Goal: Information Seeking & Learning: Learn about a topic

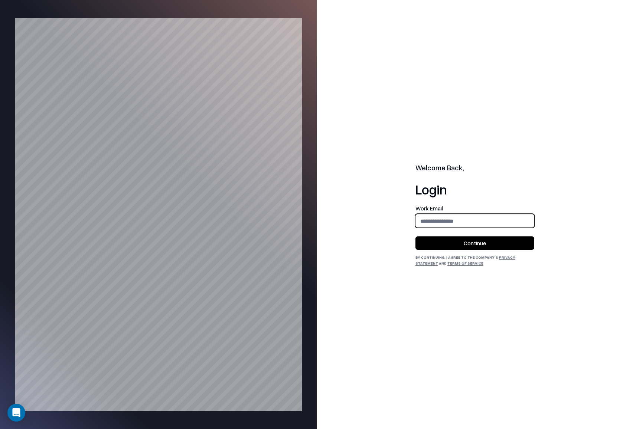
click at [481, 222] on input "email" at bounding box center [475, 221] width 118 height 14
type input "**********"
click at [463, 248] on button "Continue" at bounding box center [475, 243] width 119 height 13
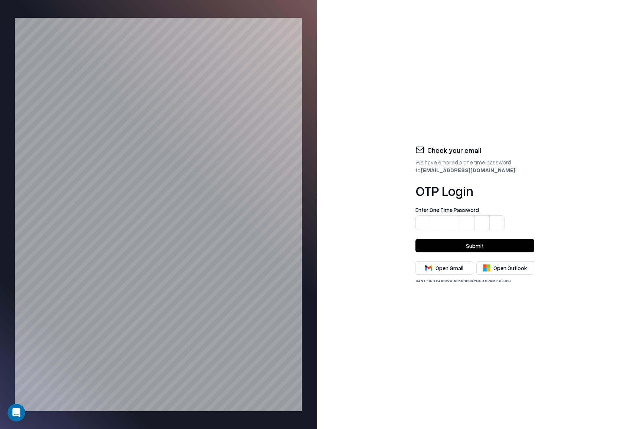
click at [481, 99] on div "Check your email We have emailed a one time password to [EMAIL_ADDRESS][DOMAIN_…" at bounding box center [475, 214] width 317 height 429
click at [427, 221] on input at bounding box center [483, 218] width 134 height 23
paste input "******"
type input "******"
click at [484, 243] on button "Submit" at bounding box center [475, 245] width 119 height 13
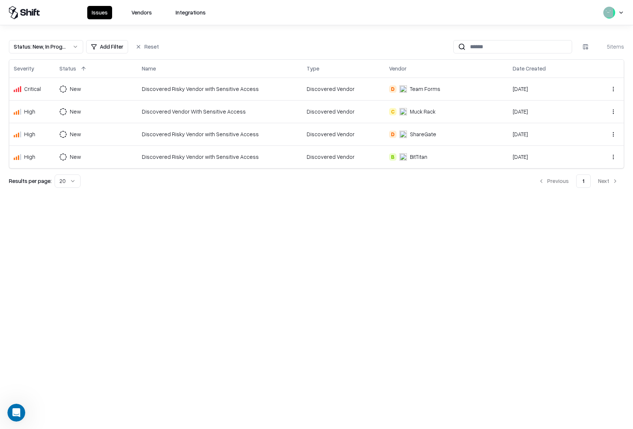
click at [421, 113] on div "Muck Rack" at bounding box center [423, 112] width 26 height 8
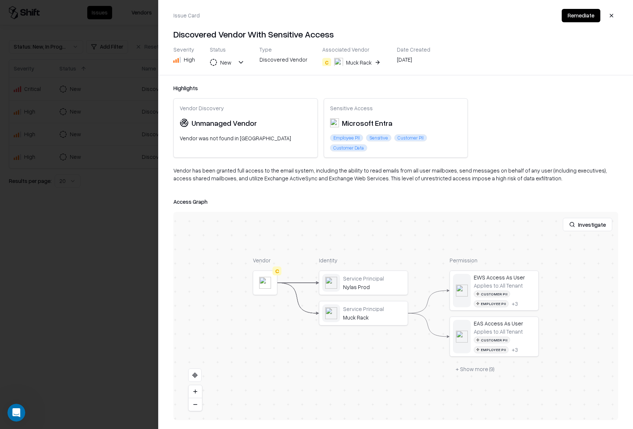
click at [0, 0] on div at bounding box center [0, 0] width 0 height 0
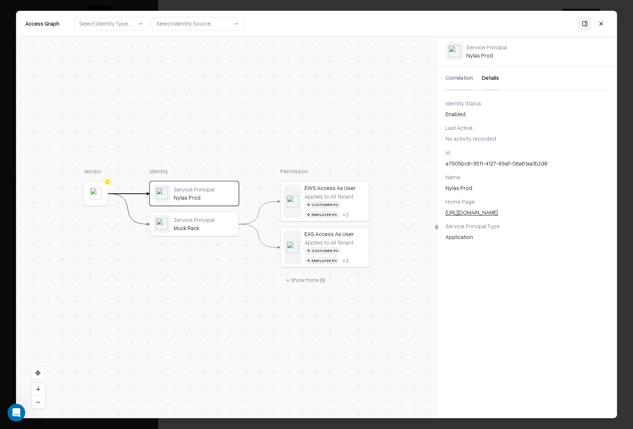
click at [494, 77] on button "Details" at bounding box center [490, 79] width 17 height 24
click at [453, 189] on div "Nylas Prod" at bounding box center [527, 188] width 162 height 8
click at [602, 25] on button at bounding box center [601, 23] width 13 height 13
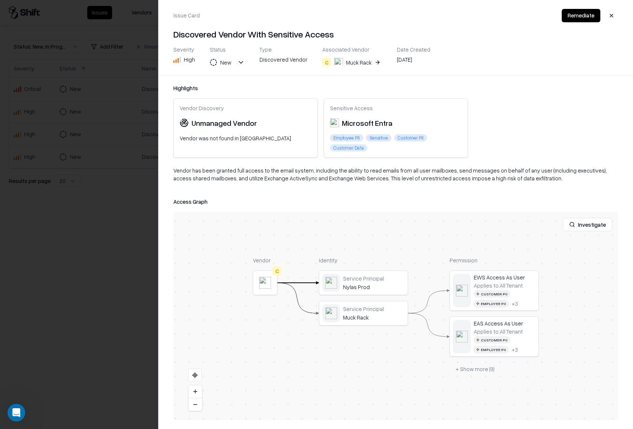
click at [0, 0] on button at bounding box center [0, 0] width 0 height 0
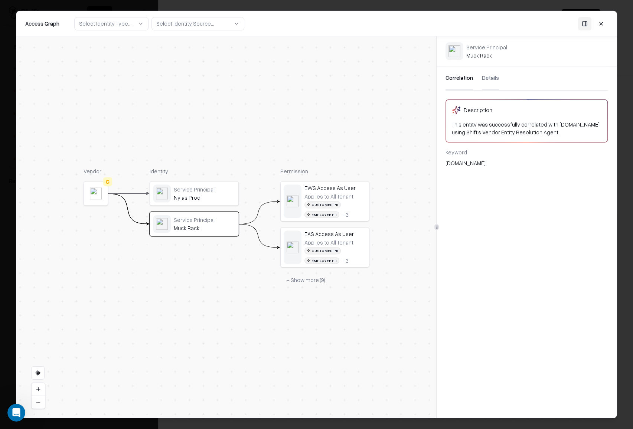
click at [312, 283] on button "+ Show more ( 9 )" at bounding box center [305, 279] width 51 height 13
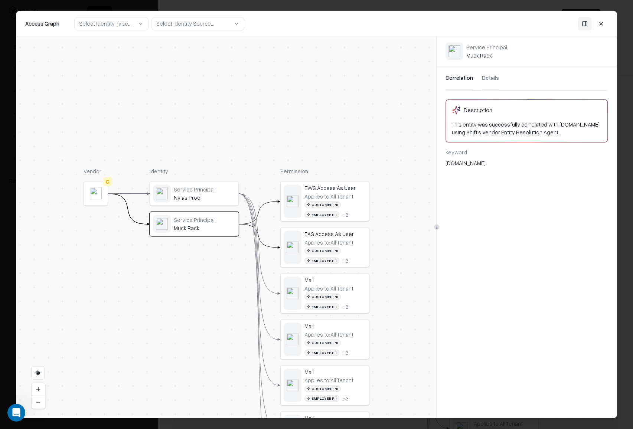
click at [326, 192] on div "EWS Access As User Applies to: All Tenant Customer PII Employee PII + 3" at bounding box center [336, 201] width 62 height 33
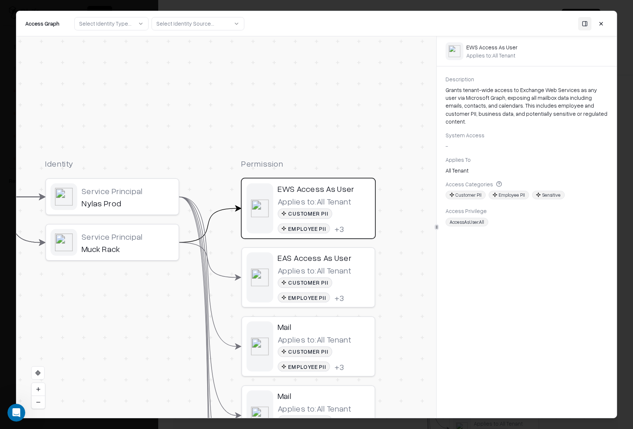
click at [315, 275] on div "Applies to: All Tenant" at bounding box center [315, 270] width 74 height 10
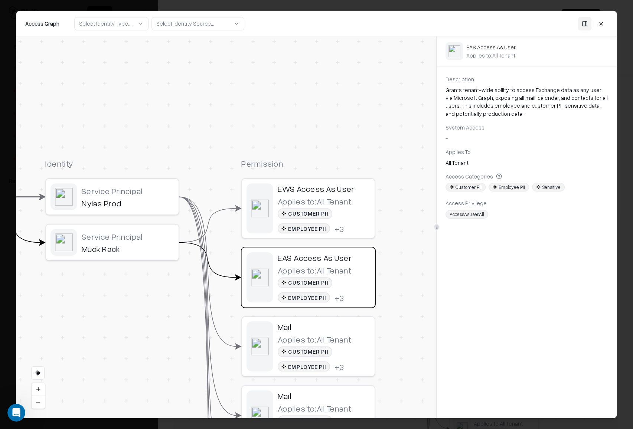
click at [314, 332] on div "Mail" at bounding box center [324, 327] width 93 height 10
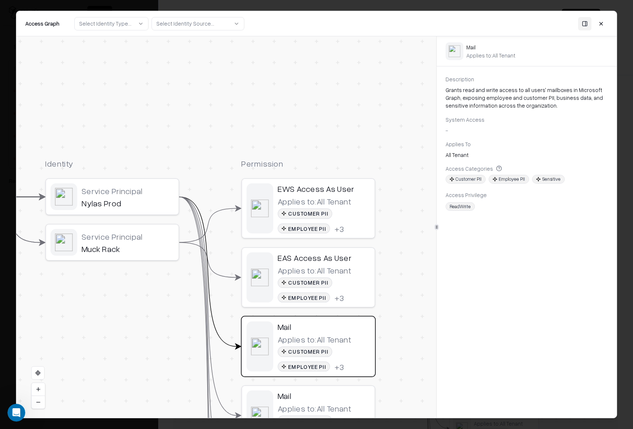
click at [139, 242] on div "Service Principal Muck Rack" at bounding box center [127, 242] width 93 height 23
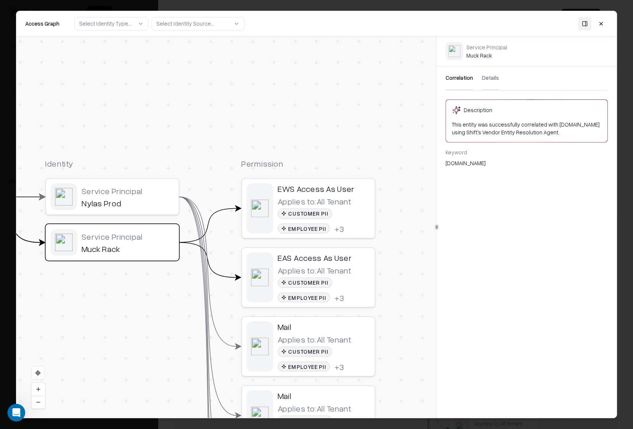
click at [482, 77] on button "Details" at bounding box center [490, 79] width 17 height 24
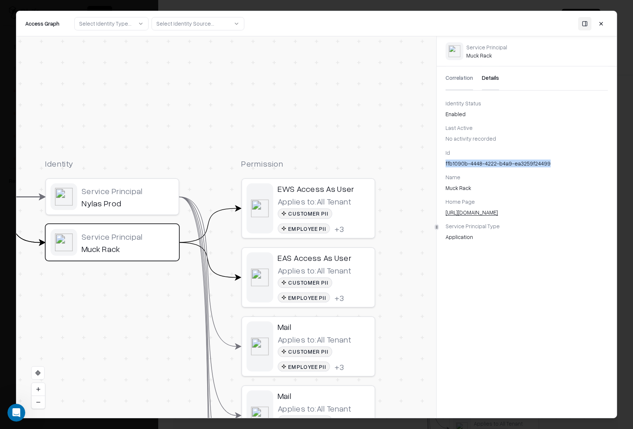
drag, startPoint x: 555, startPoint y: 162, endPoint x: 444, endPoint y: 166, distance: 110.4
click at [444, 166] on div "Id ffb1090b-4448-4222-b4a9-ea3259f24499 Name Muck Rack Home Page [URL][DOMAIN_N…" at bounding box center [527, 195] width 180 height 93
copy div "ffb1090b-4448-4222-b4a9-ea3259f24499"
click at [387, 103] on div "Vendor C Identity Service Principal Nylas Prod Service Principal Muck Rack Perm…" at bounding box center [226, 227] width 421 height 382
click at [114, 201] on div "Nylas Prod" at bounding box center [128, 203] width 93 height 10
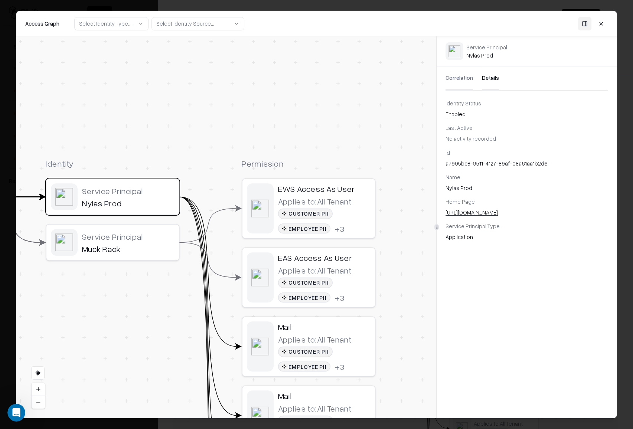
click at [338, 132] on div "Vendor C Identity Service Principal Nylas Prod Service Principal Muck Rack Perm…" at bounding box center [226, 227] width 421 height 382
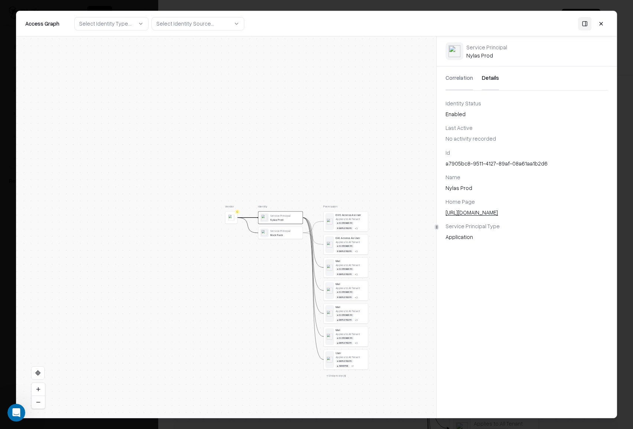
drag, startPoint x: 390, startPoint y: 345, endPoint x: 396, endPoint y: 283, distance: 62.7
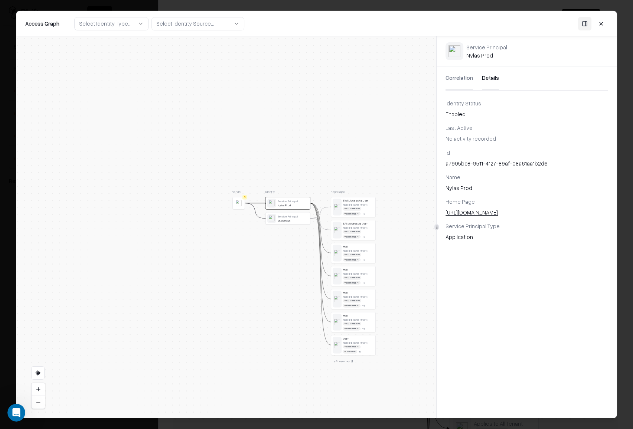
drag, startPoint x: 396, startPoint y: 283, endPoint x: 376, endPoint y: 312, distance: 35.9
click at [377, 314] on div "Vendor C Identity Service Principal Nylas Prod Service Principal Muck Rack Perm…" at bounding box center [226, 227] width 421 height 382
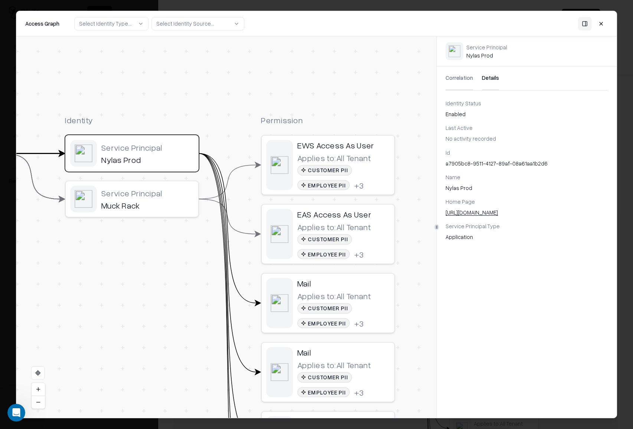
drag, startPoint x: 412, startPoint y: 206, endPoint x: 419, endPoint y: 434, distance: 227.8
click at [419, 429] on html "Issues Vendors Integrations Status : New, In Progress Add Filter Reset 5 items …" at bounding box center [316, 214] width 633 height 429
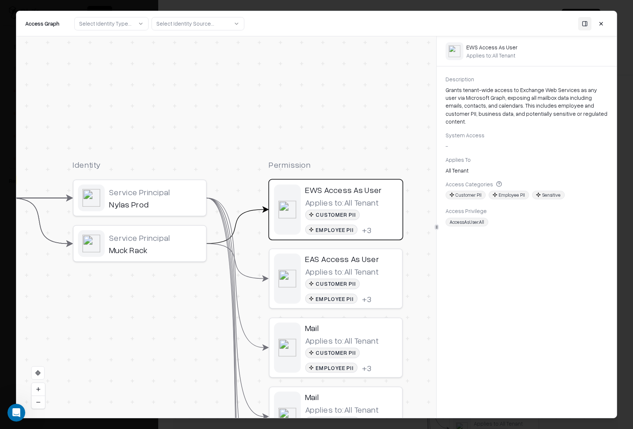
click at [603, 25] on button at bounding box center [601, 23] width 13 height 13
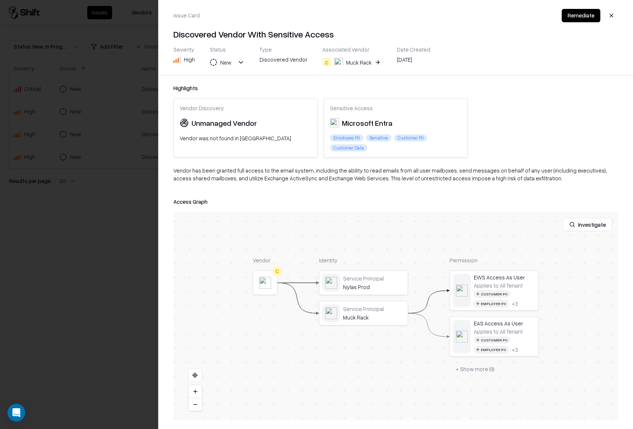
click at [348, 62] on div "Muck Rack" at bounding box center [359, 63] width 26 height 8
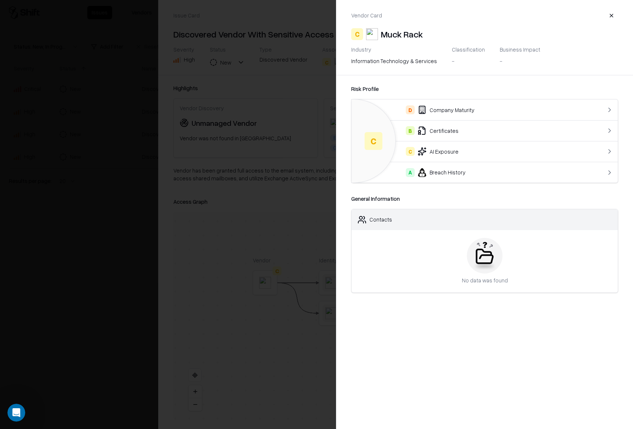
click at [494, 109] on div "D Company Maturity" at bounding box center [470, 110] width 224 height 9
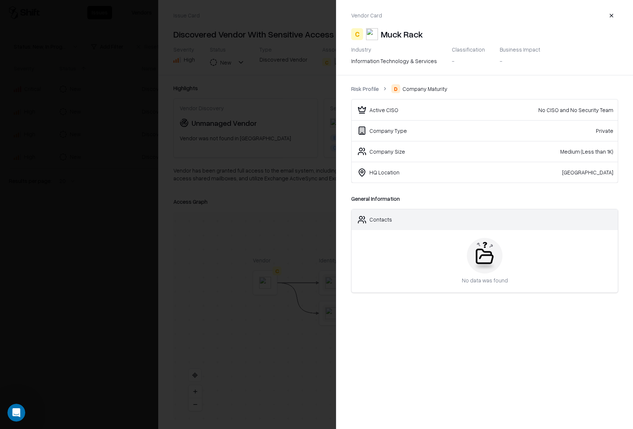
click at [361, 89] on link "Risk Profile" at bounding box center [364, 89] width 27 height 8
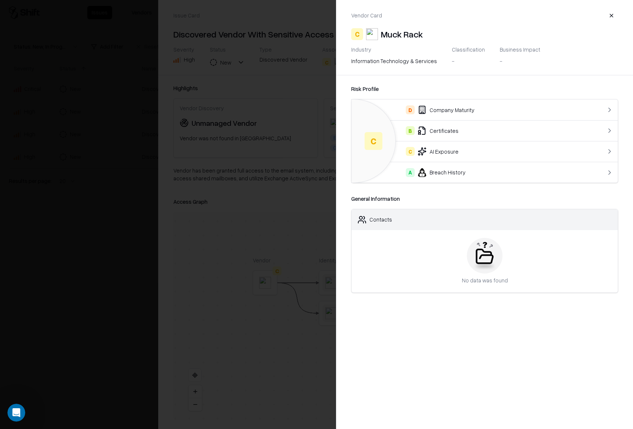
click at [470, 47] on div "Classification" at bounding box center [468, 49] width 33 height 7
click at [612, 13] on button "button" at bounding box center [611, 15] width 13 height 13
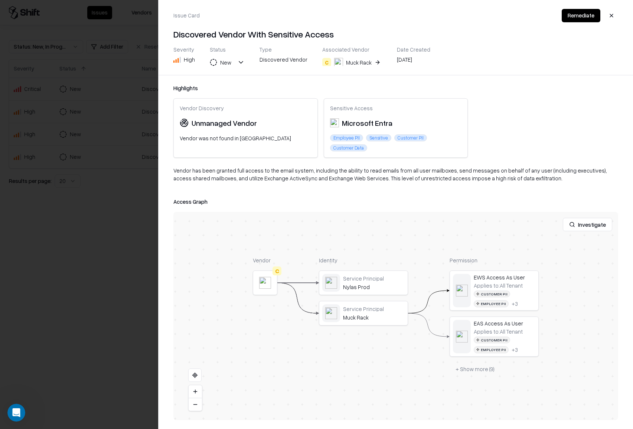
click at [612, 16] on button "button" at bounding box center [611, 15] width 13 height 13
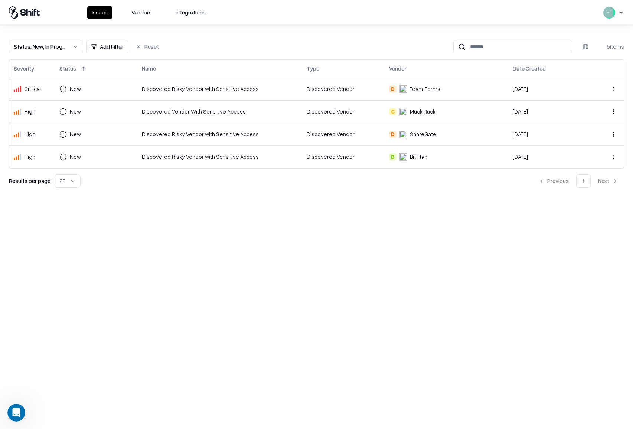
click at [224, 87] on div "Discovered Risky Vendor with Sensitive Access" at bounding box center [220, 89] width 156 height 8
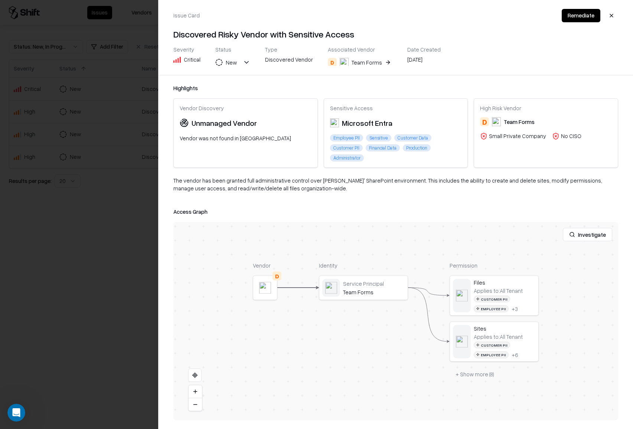
click at [0, 0] on div at bounding box center [0, 0] width 0 height 0
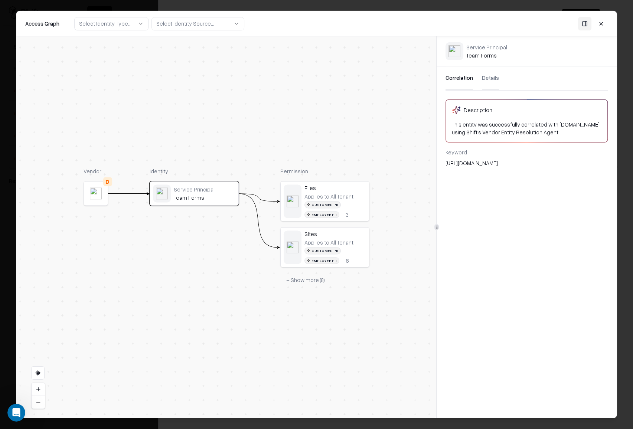
click at [602, 27] on button at bounding box center [601, 23] width 13 height 13
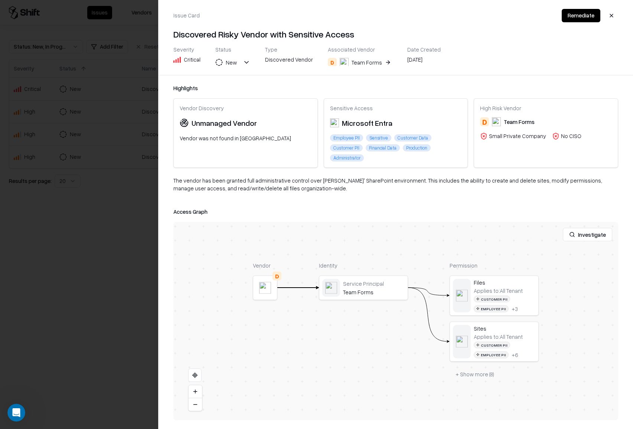
click at [357, 61] on div "Team Forms" at bounding box center [367, 63] width 30 height 8
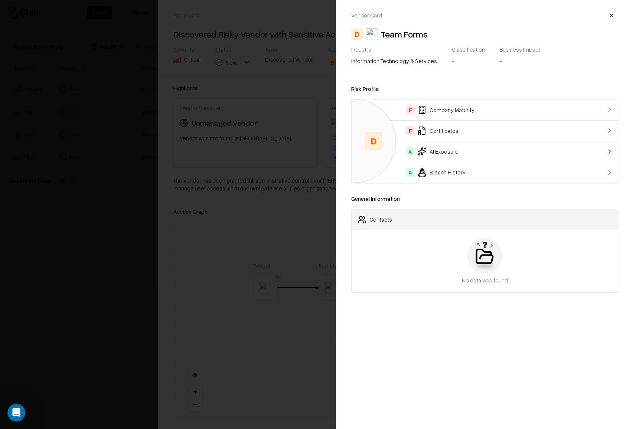
click at [538, 109] on div "F Company Maturity" at bounding box center [470, 110] width 224 height 9
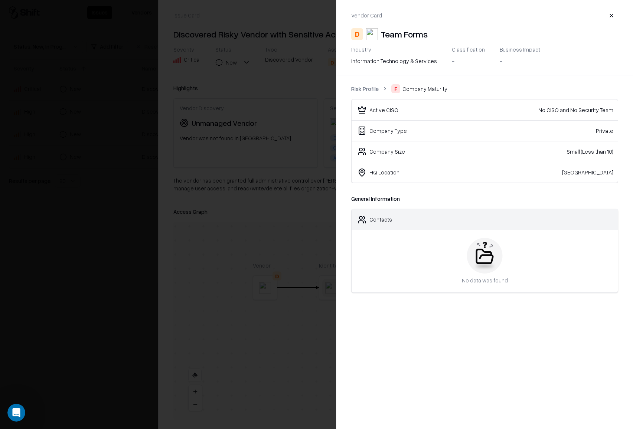
click at [399, 263] on div "No data was found" at bounding box center [485, 261] width 266 height 62
click at [612, 15] on button "button" at bounding box center [611, 15] width 13 height 13
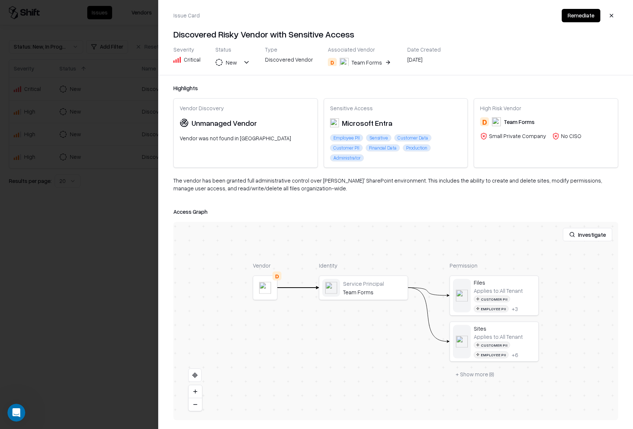
click at [613, 19] on button "button" at bounding box center [611, 15] width 13 height 13
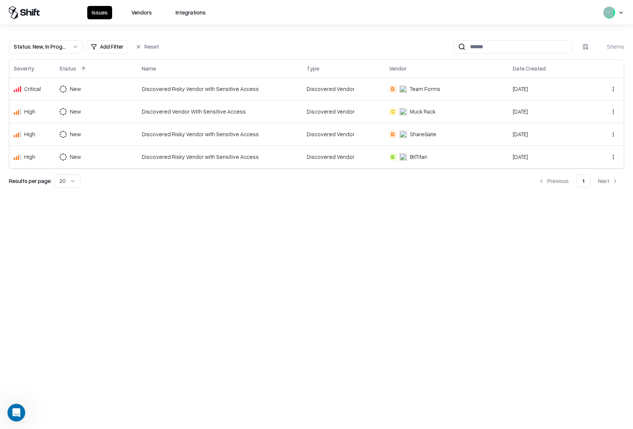
click at [24, 10] on icon at bounding box center [23, 12] width 6 height 7
click at [200, 14] on button "Integrations" at bounding box center [190, 12] width 39 height 13
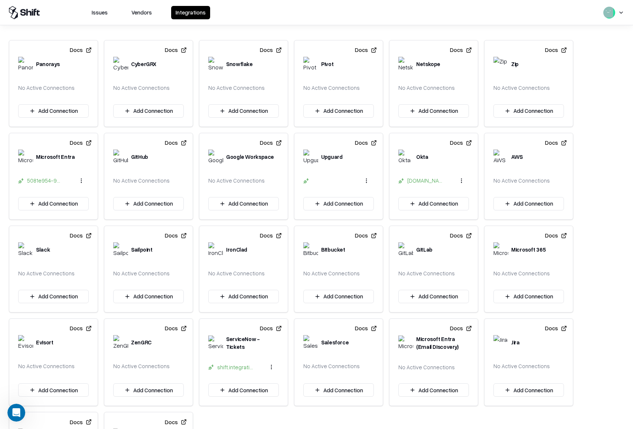
click at [27, 13] on icon at bounding box center [28, 12] width 5 height 7
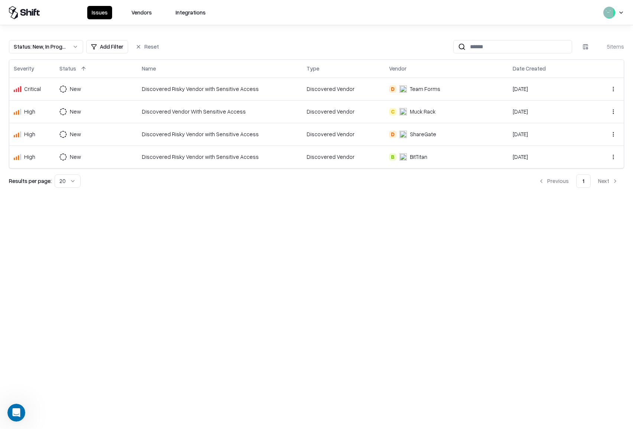
click at [186, 93] on div "Discovered Risky Vendor with Sensitive Access" at bounding box center [220, 89] width 156 height 8
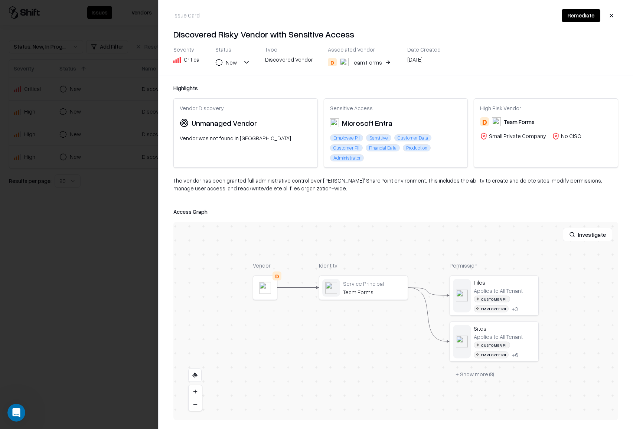
click at [364, 65] on div "Team Forms" at bounding box center [367, 63] width 30 height 8
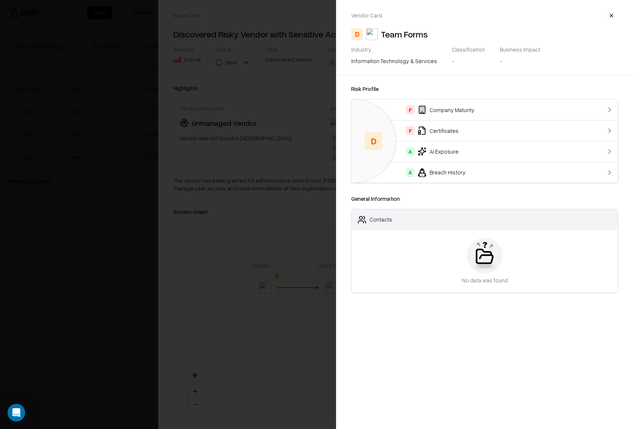
click at [573, 109] on div "F Company Maturity" at bounding box center [470, 110] width 224 height 9
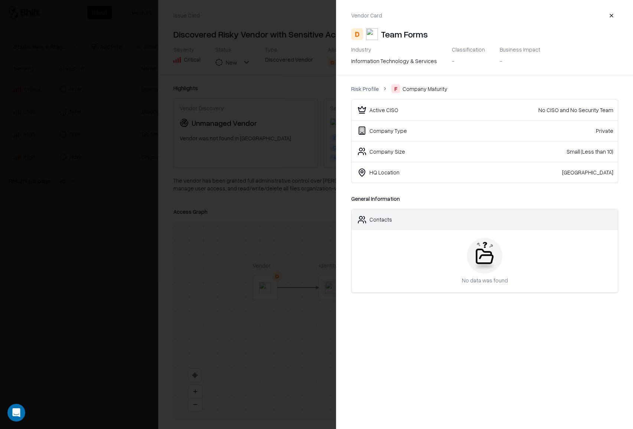
click at [443, 314] on div "Vendor Card D Team Forms Industry information technology & services Classificat…" at bounding box center [484, 214] width 297 height 429
click at [610, 19] on button "button" at bounding box center [611, 15] width 13 height 13
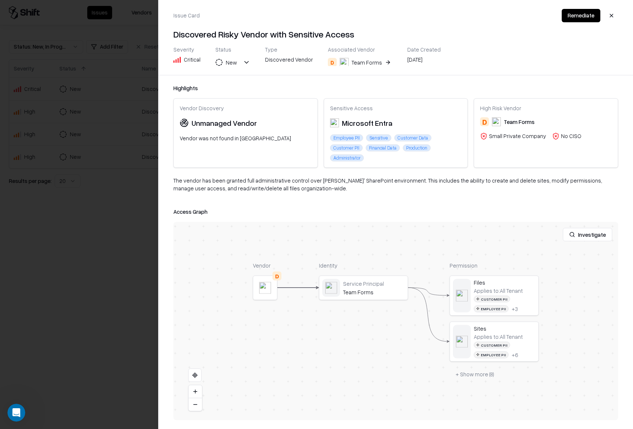
click at [612, 13] on button "button" at bounding box center [611, 15] width 13 height 13
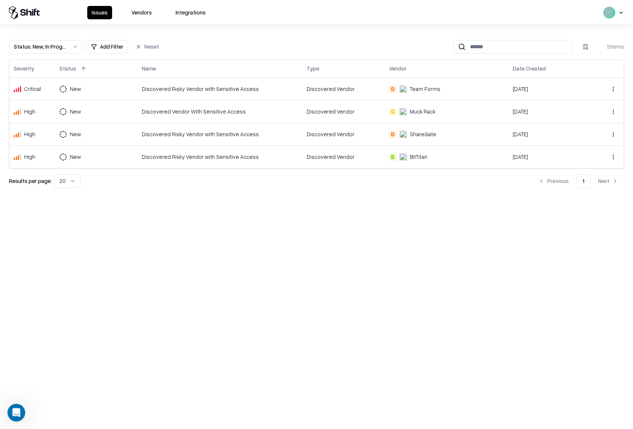
click at [417, 289] on div "Issues Vendors Integrations Status : New, In Progress Add Filter Reset 5 items …" at bounding box center [316, 214] width 633 height 429
